Goal: Check status: Check status

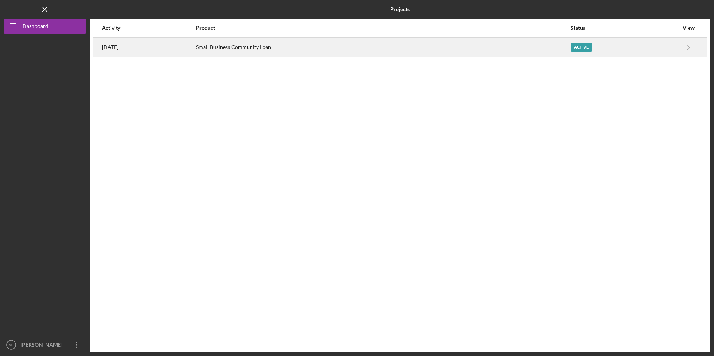
click at [259, 54] on div "Small Business Community Loan" at bounding box center [383, 47] width 374 height 19
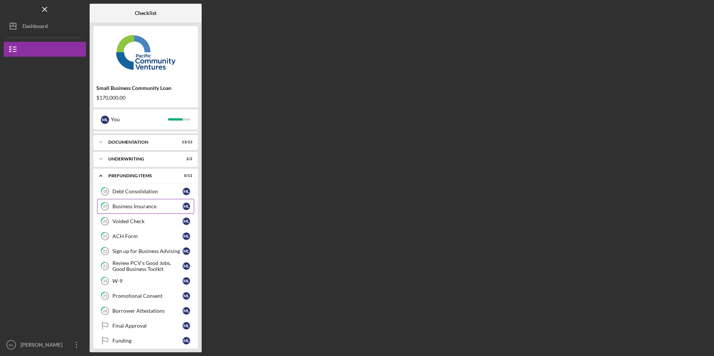
scroll to position [20, 0]
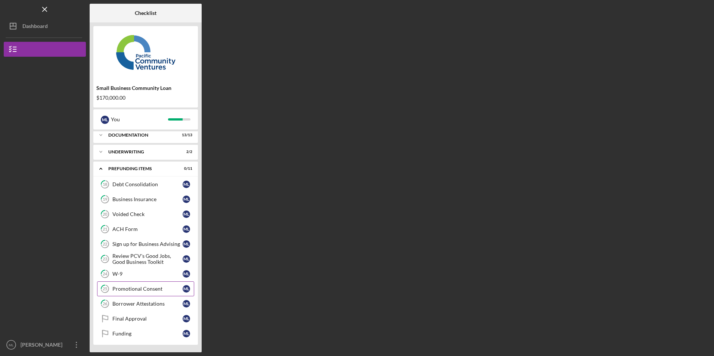
click at [128, 289] on div "Promotional Consent" at bounding box center [147, 289] width 70 height 6
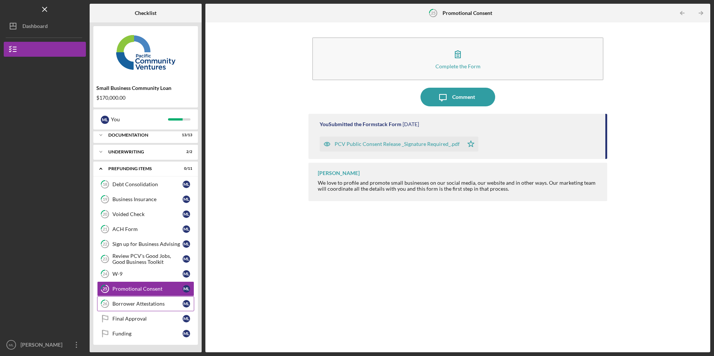
click at [132, 299] on link "26 Borrower Attestations M L" at bounding box center [145, 303] width 97 height 15
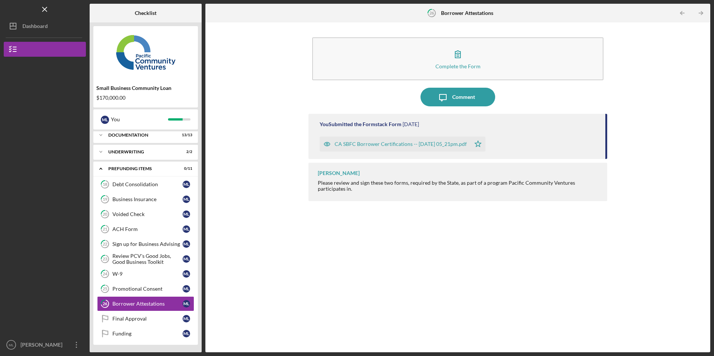
click at [413, 146] on div "CA SBFC Borrower Certifications -- [DATE] 05_21pm.pdf" at bounding box center [400, 144] width 132 height 6
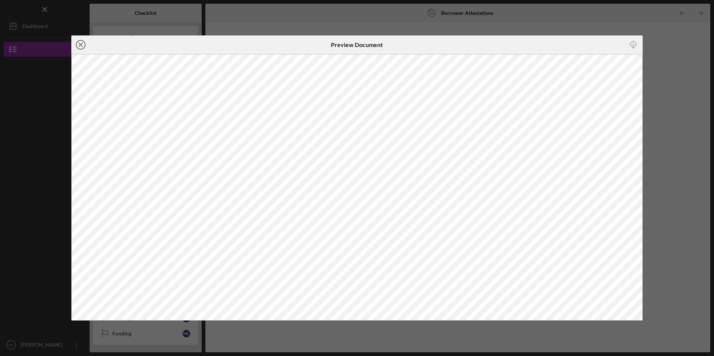
click at [80, 44] on icon "Icon/Close" at bounding box center [80, 44] width 19 height 19
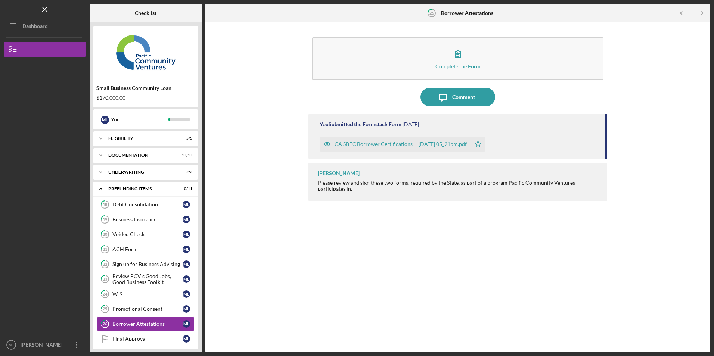
scroll to position [7, 0]
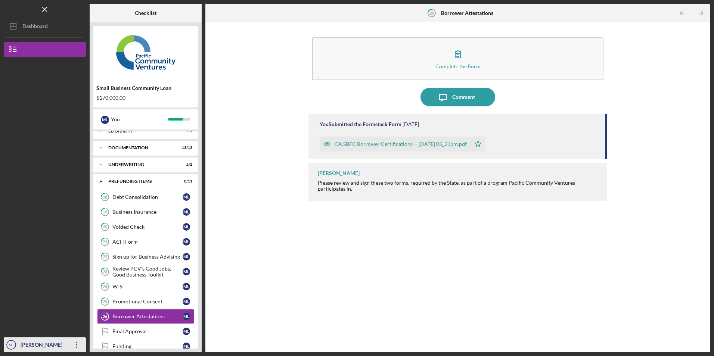
click at [80, 344] on icon "Icon/Overflow" at bounding box center [76, 345] width 19 height 19
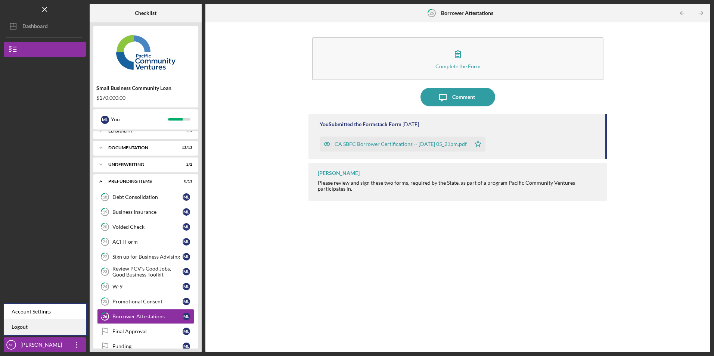
click at [62, 331] on link "Logout" at bounding box center [45, 326] width 82 height 15
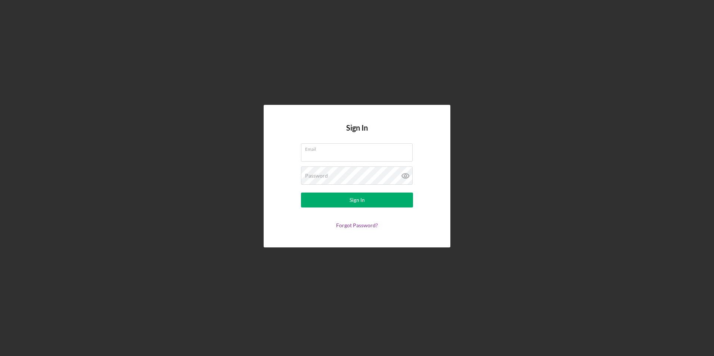
type input "[EMAIL_ADDRESS][DOMAIN_NAME]"
drag, startPoint x: 371, startPoint y: 156, endPoint x: 269, endPoint y: 155, distance: 102.3
click at [269, 155] on div "Sign In Email [EMAIL_ADDRESS][DOMAIN_NAME] Password Sign In Forgot Password?" at bounding box center [357, 176] width 187 height 142
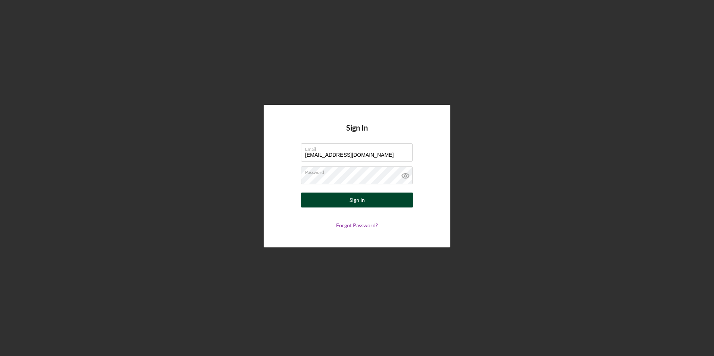
click at [310, 199] on button "Sign In" at bounding box center [357, 200] width 112 height 15
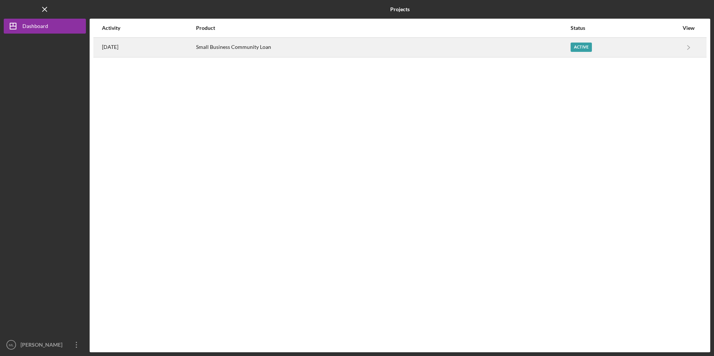
click at [132, 48] on div "[DATE]" at bounding box center [148, 47] width 93 height 19
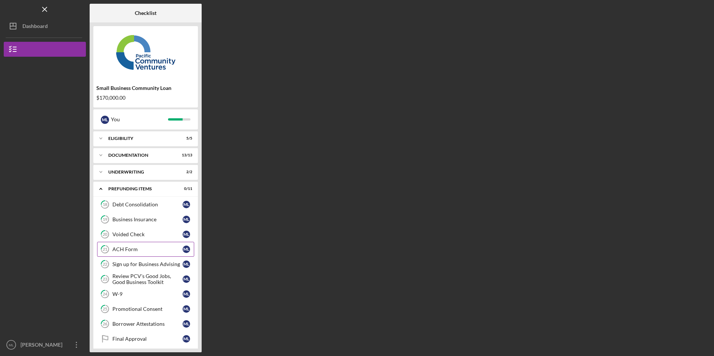
click at [127, 251] on div "ACH Form" at bounding box center [147, 249] width 70 height 6
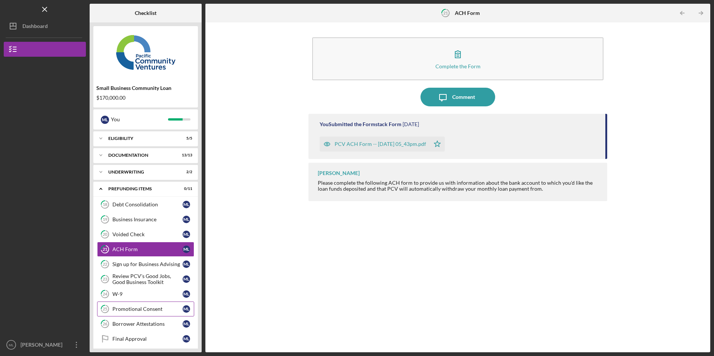
click at [124, 304] on link "25 Promotional Consent M L" at bounding box center [145, 309] width 97 height 15
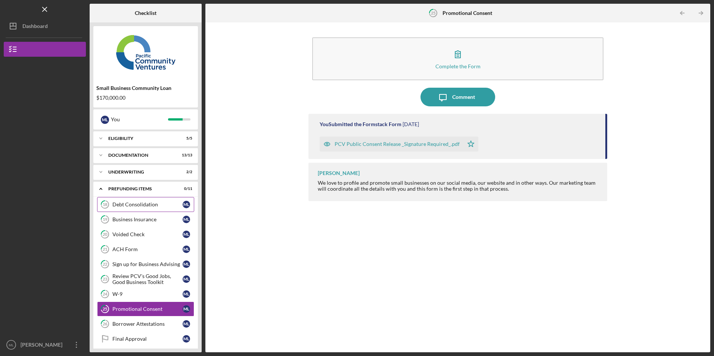
click at [138, 209] on link "18 Debt Consolidation M L" at bounding box center [145, 204] width 97 height 15
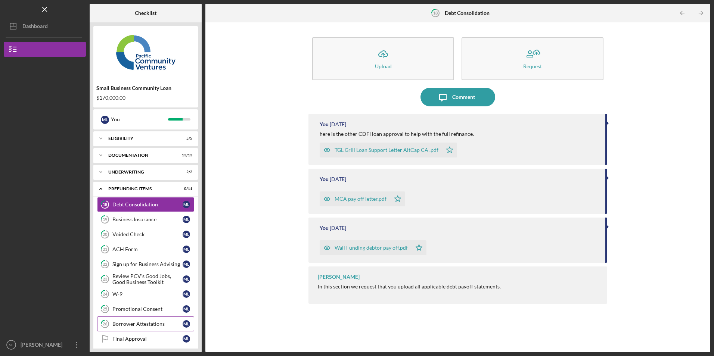
click at [128, 321] on div "Borrower Attestations" at bounding box center [147, 324] width 70 height 6
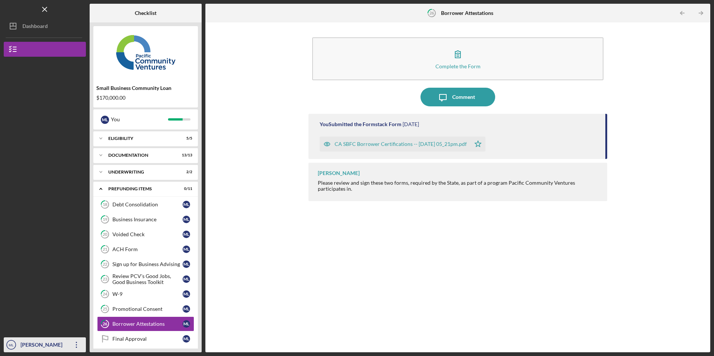
click at [77, 341] on icon "Icon/Overflow" at bounding box center [76, 345] width 19 height 19
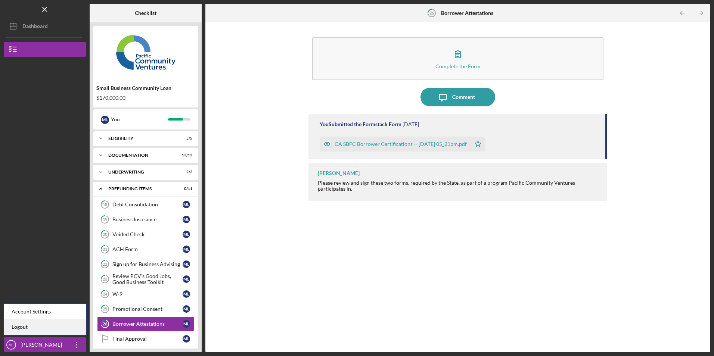
click at [68, 330] on link "Logout" at bounding box center [45, 326] width 82 height 15
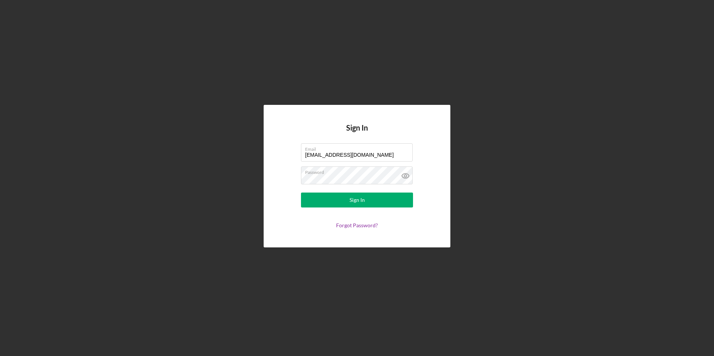
drag, startPoint x: 368, startPoint y: 155, endPoint x: 272, endPoint y: 155, distance: 95.5
click at [275, 155] on div "Sign In Email [EMAIL_ADDRESS][DOMAIN_NAME] Password Sign In Forgot Password?" at bounding box center [357, 176] width 187 height 142
type input "[EMAIL_ADDRESS][DOMAIN_NAME]"
click at [332, 198] on button "Sign In" at bounding box center [357, 200] width 112 height 15
